Goal: Navigation & Orientation: Find specific page/section

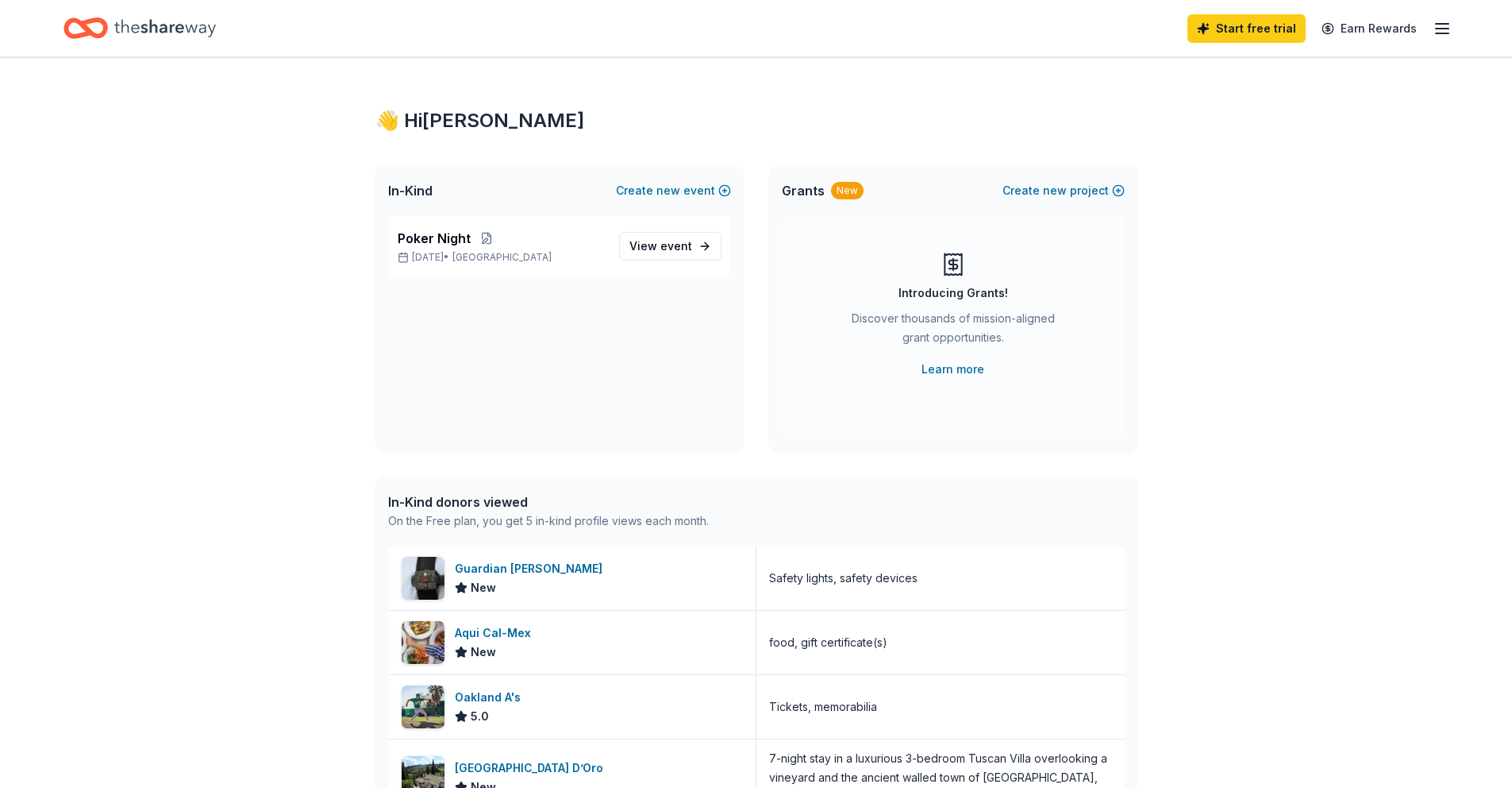
click at [176, 31] on icon "Home" at bounding box center [165, 27] width 102 height 17
click at [117, 25] on icon "Home" at bounding box center [165, 27] width 102 height 17
click at [151, 24] on icon "Home" at bounding box center [165, 29] width 102 height 33
click at [1453, 42] on div "Start free trial Earn Rewards" at bounding box center [756, 28] width 1512 height 57
click at [1447, 31] on icon "button" at bounding box center [1442, 28] width 19 height 19
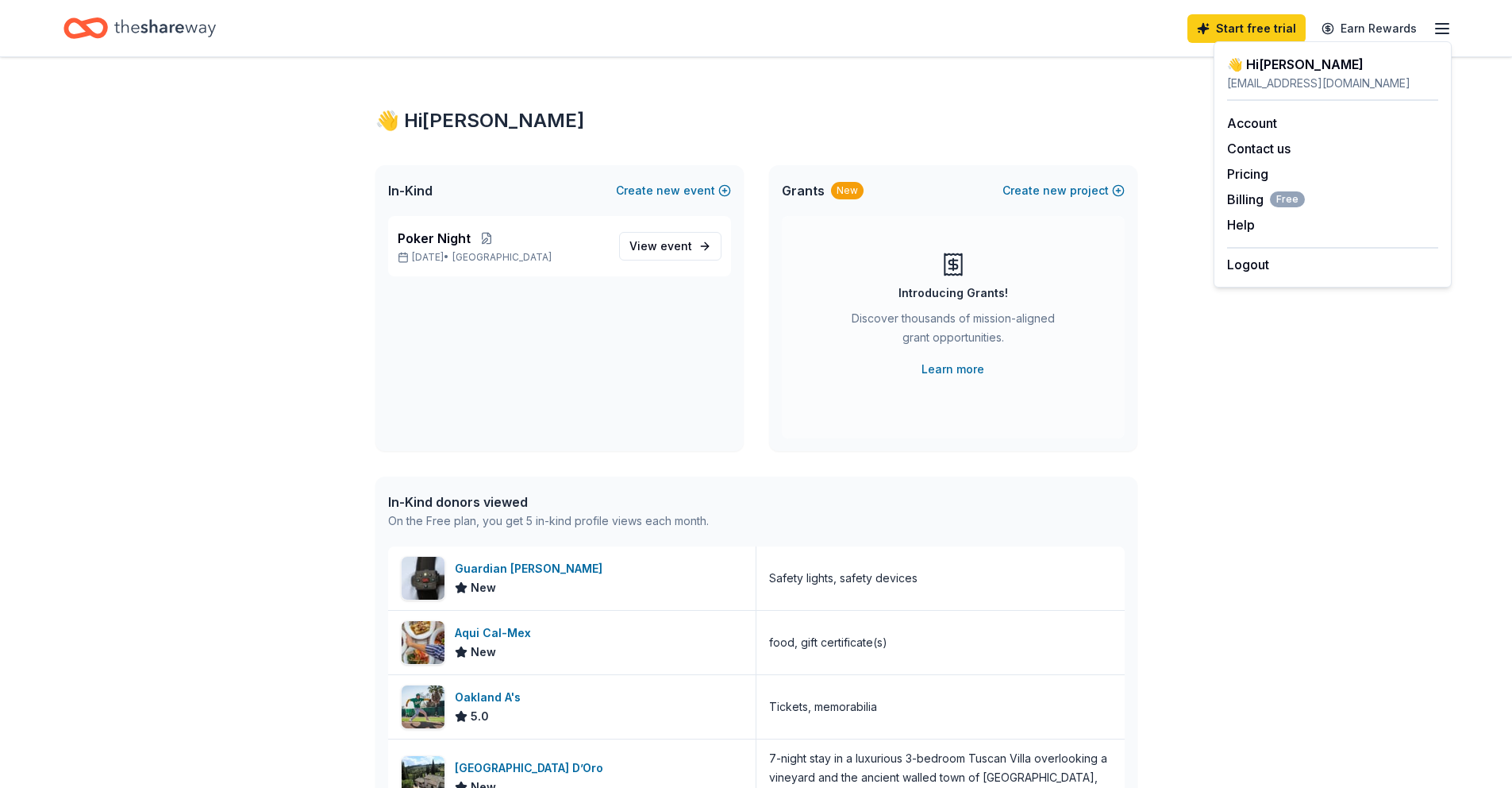
click at [92, 22] on icon "Home" at bounding box center [93, 27] width 25 height 16
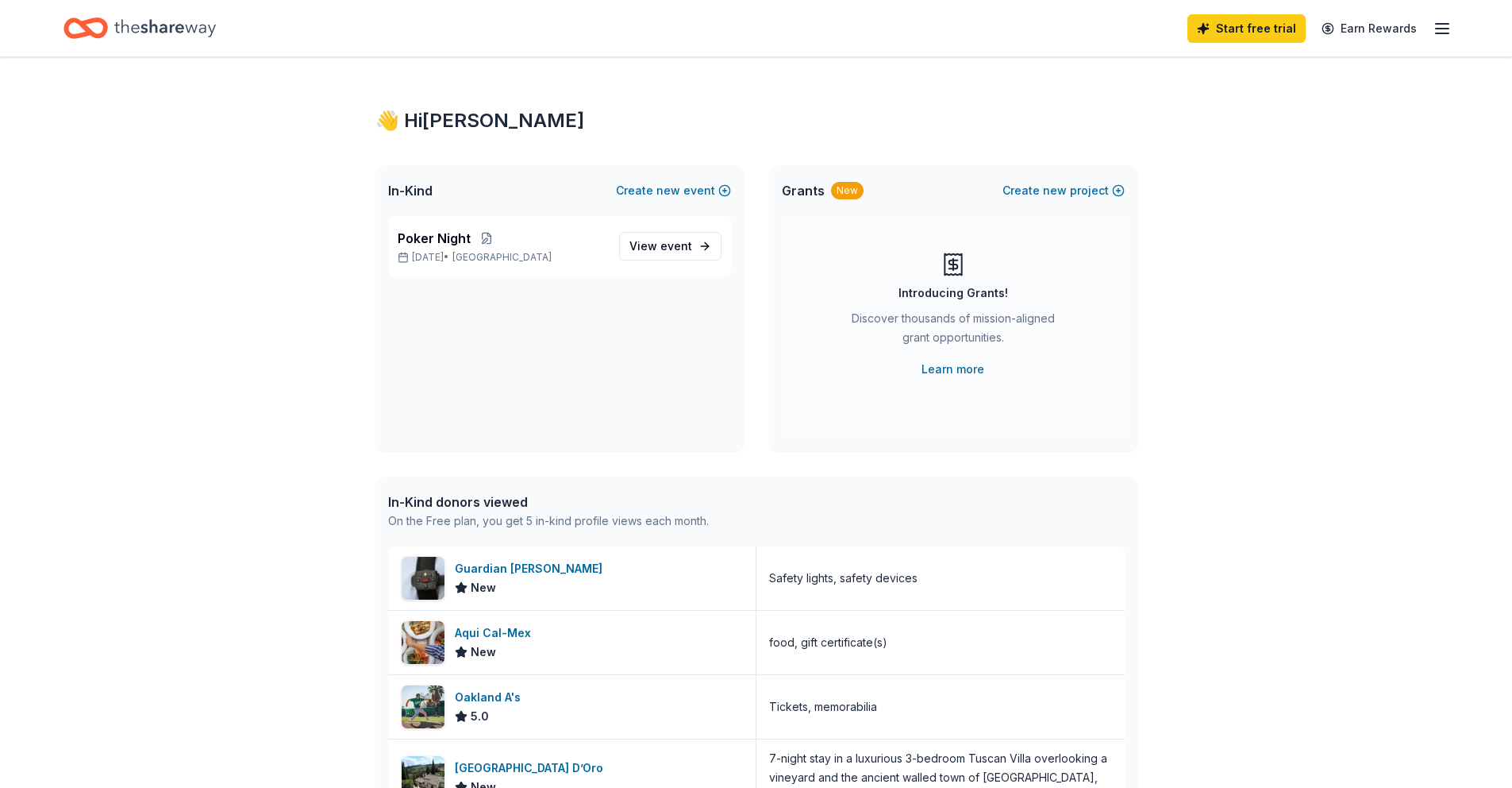
click at [93, 24] on icon "Home" at bounding box center [86, 29] width 44 height 38
click at [652, 232] on link "View event" at bounding box center [670, 246] width 102 height 29
click at [648, 243] on span "View event" at bounding box center [661, 246] width 63 height 19
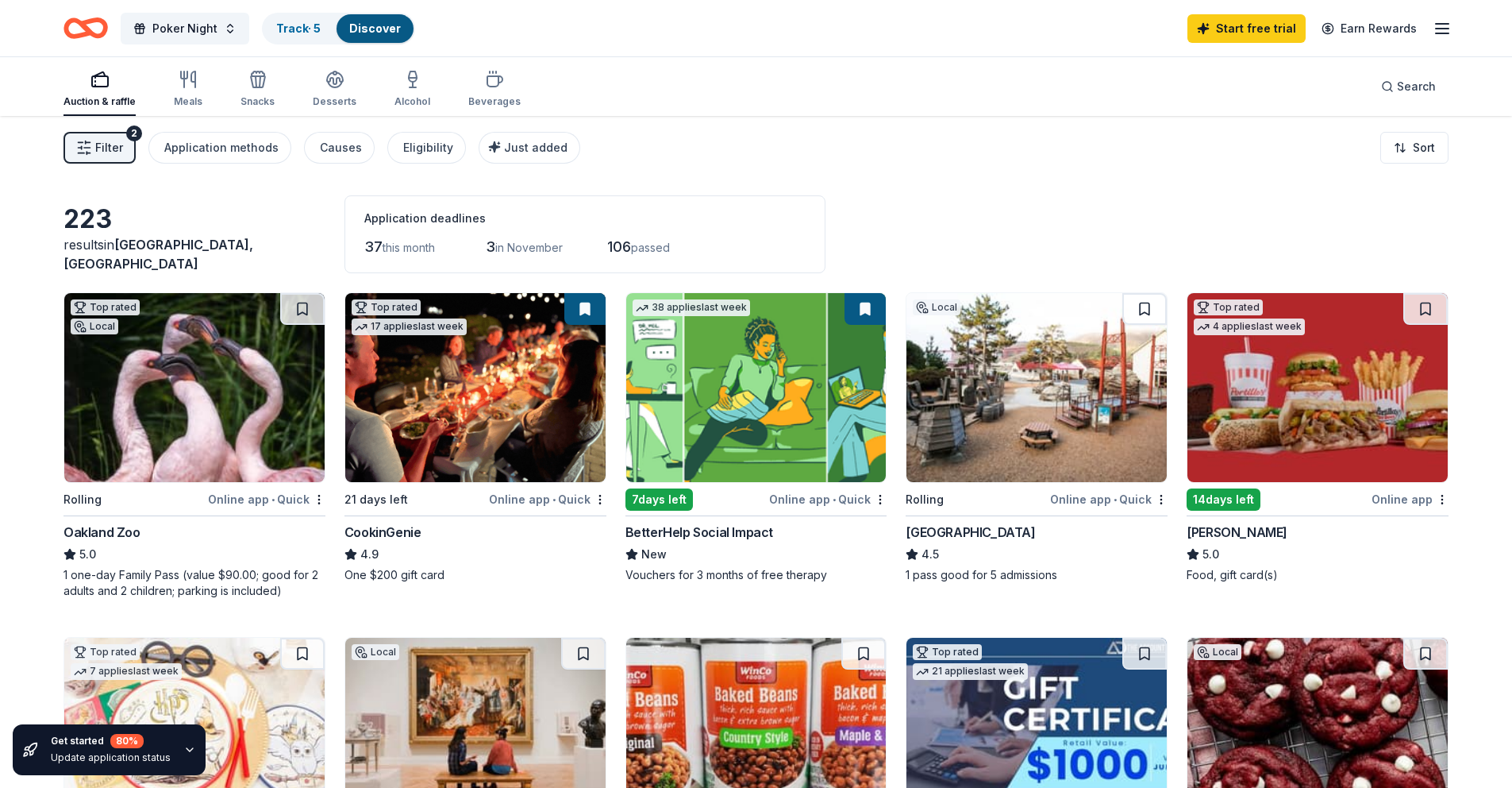
click at [105, 144] on span "Filter" at bounding box center [109, 147] width 28 height 19
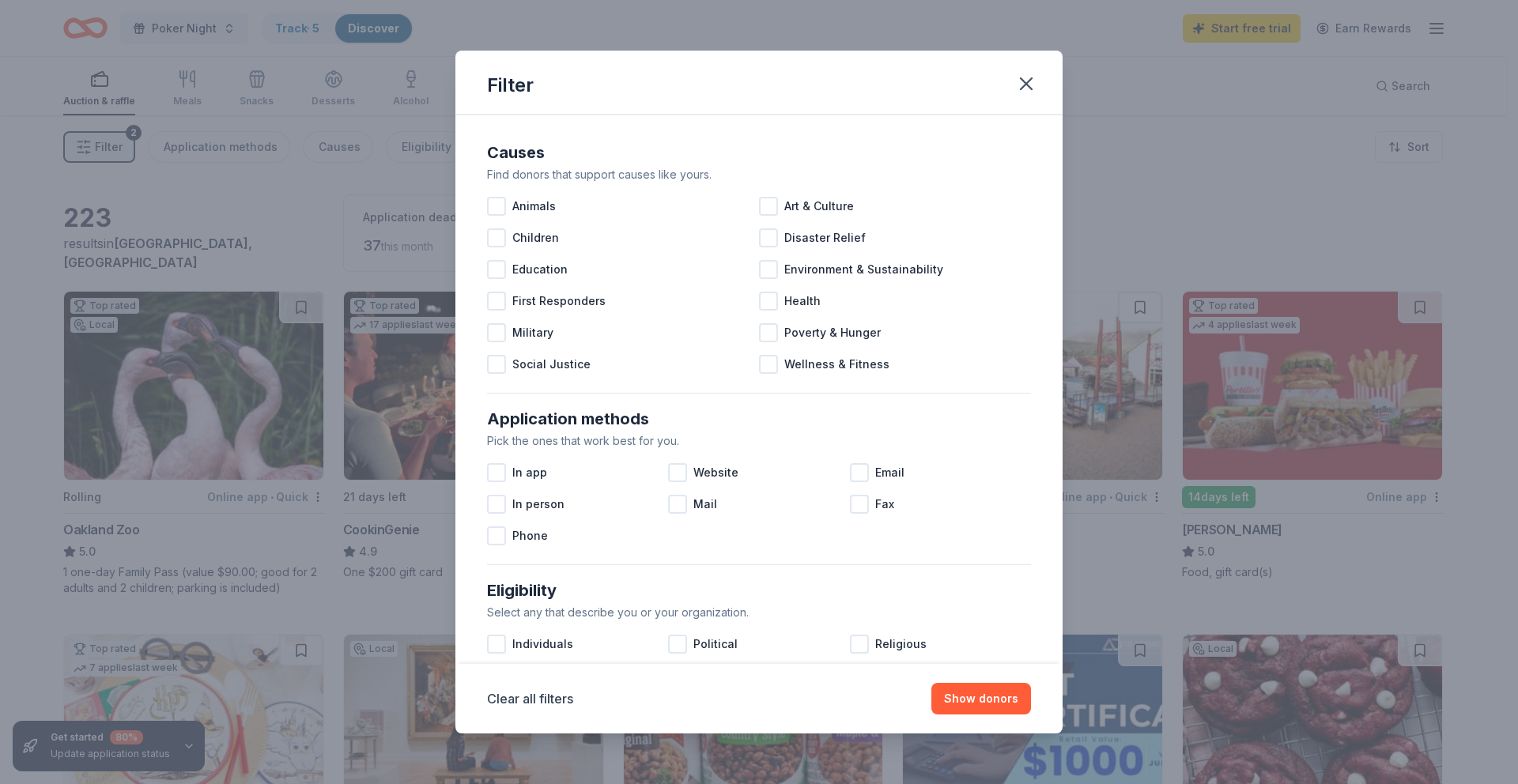
click at [1044, 72] on div "Filter" at bounding box center [758, 82] width 607 height 64
click at [1037, 75] on button "button" at bounding box center [1026, 83] width 35 height 35
